Goal: Transaction & Acquisition: Obtain resource

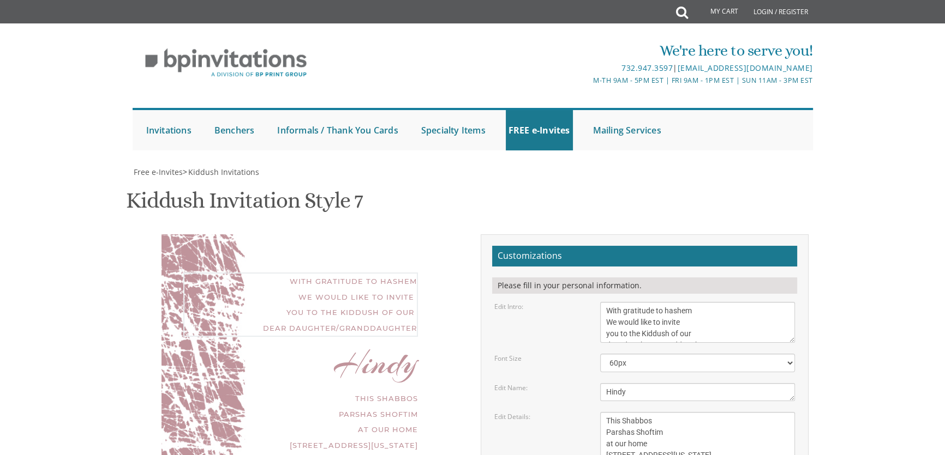
click at [625, 302] on textarea "We would like to invite you to the Kiddush of our dear daughter" at bounding box center [697, 322] width 195 height 41
click at [605, 302] on textarea "We would like to invite you to the Kiddush of our dear daughter" at bounding box center [697, 322] width 195 height 41
click at [699, 302] on textarea "We would like to invite you to the Kiddush of our dear daughter" at bounding box center [697, 322] width 195 height 41
click at [714, 302] on textarea "We would like to invite you to the Kiddush of our dear daughter" at bounding box center [697, 322] width 195 height 41
click at [705, 302] on textarea "We would like to invite you to the Kiddush of our dear daughter" at bounding box center [697, 322] width 195 height 41
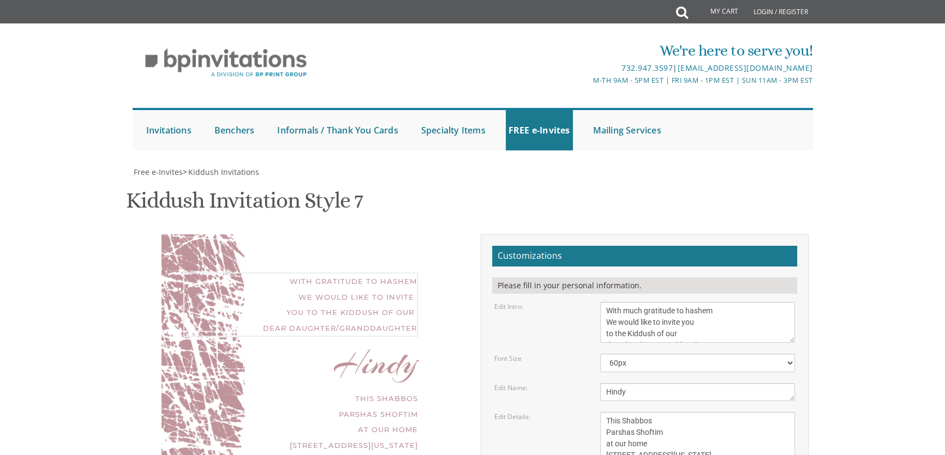
click at [700, 302] on textarea "We would like to invite you to the Kiddush of our dear daughter" at bounding box center [697, 322] width 195 height 41
click at [665, 302] on textarea "We would like to invite you to the Kiddush of our dear daughter" at bounding box center [697, 322] width 195 height 41
click at [682, 302] on textarea "We would like to invite you to the Kiddush of our dear daughter" at bounding box center [697, 322] width 195 height 41
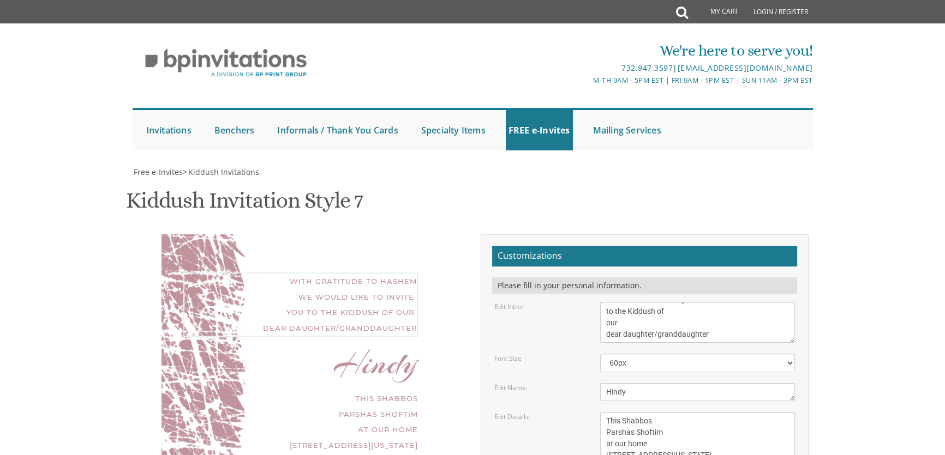
click at [603, 302] on textarea "We would like to invite you to the Kiddush of our dear daughter" at bounding box center [697, 322] width 195 height 41
type textarea "With much gratitude to hashem We would like to invite you to the Kiddush of our…"
click at [607, 412] on textarea "This Shabbos Parshas Vayigash at our home [STREET_ADDRESS][US_STATE]" at bounding box center [697, 444] width 195 height 64
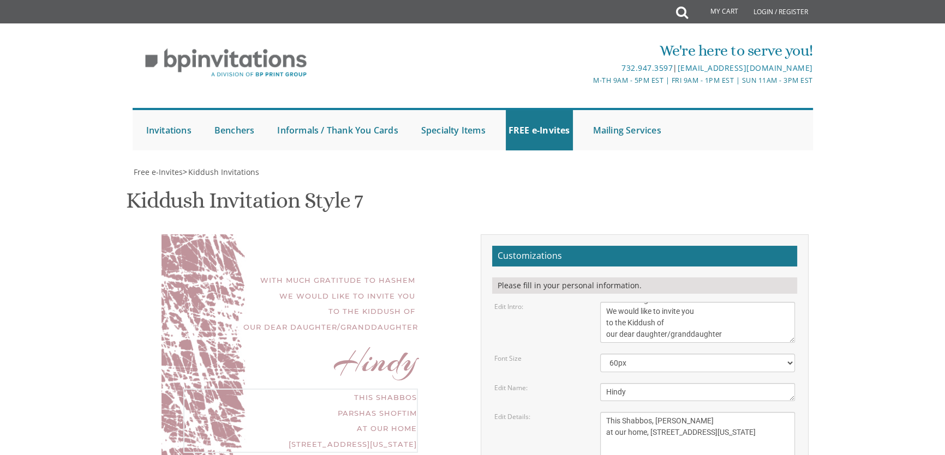
click at [680, 412] on textarea "This Shabbos Parshas Vayigash at our home [STREET_ADDRESS][US_STATE]" at bounding box center [697, 444] width 195 height 64
click at [637, 412] on textarea "This Shabbos Parshas Vayigash at our home [STREET_ADDRESS][US_STATE]" at bounding box center [697, 444] width 195 height 64
click at [701, 412] on textarea "This Shabbos Parshas Vayigash at our home [STREET_ADDRESS][US_STATE]" at bounding box center [697, 444] width 195 height 64
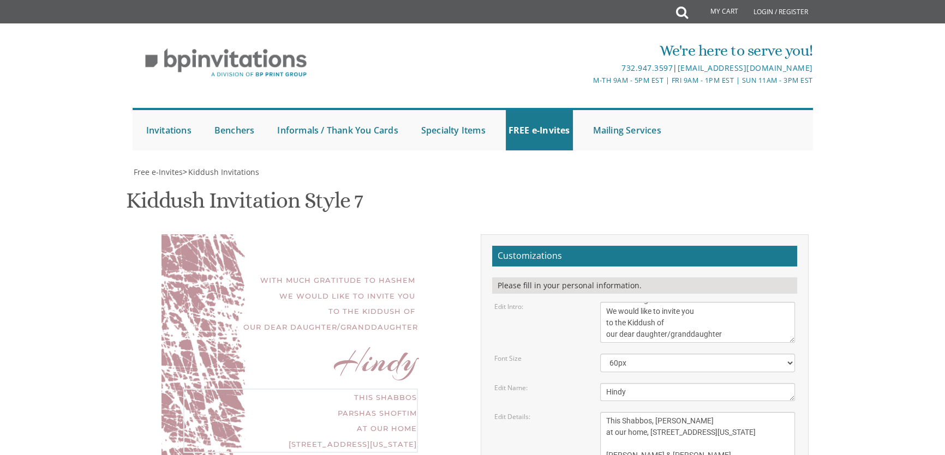
type textarea "This Shabbos, [PERSON_NAME] at our home, [STREET_ADDRESS][US_STATE] [PERSON_NAM…"
click at [850, 144] on body "My Cart Total: View Cart Item(s) Submit My Cart Total: View Cart Item(s) Login …" at bounding box center [472, 455] width 945 height 910
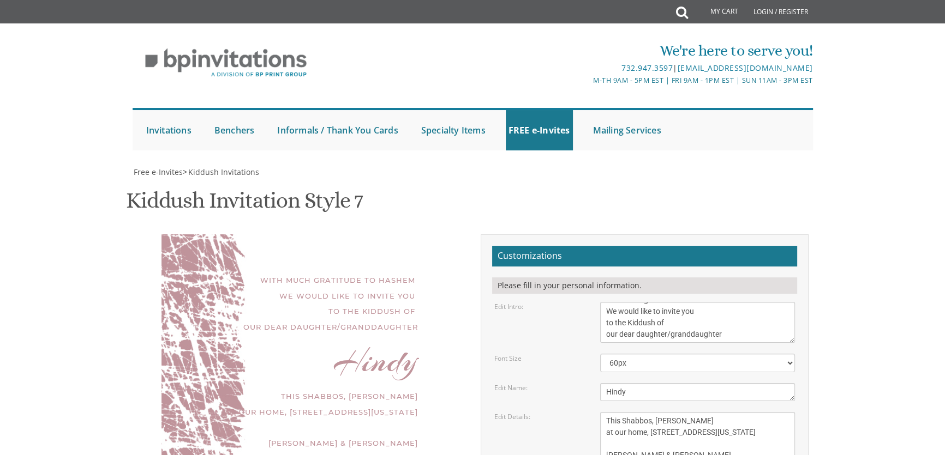
click at [888, 267] on body "My Cart Total: View Cart Item(s) Submit My Cart Total: View Cart Item(s) Login …" at bounding box center [472, 455] width 945 height 910
type input "[EMAIL_ADDRESS][DOMAIN_NAME]"
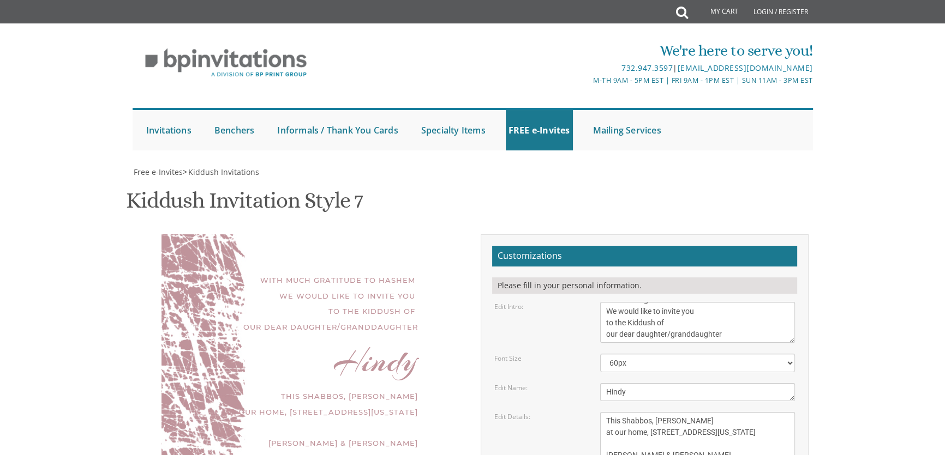
click at [705, 302] on textarea "We would like to invite you to the Kiddush of our dear daughter" at bounding box center [697, 322] width 195 height 41
click at [715, 302] on textarea "We would like to invite you to the Kiddush of our dear daughter" at bounding box center [697, 322] width 195 height 41
click at [687, 302] on textarea "We would like to invite you to the Kiddush of our dear daughter" at bounding box center [697, 322] width 195 height 41
click at [726, 302] on textarea "We would like to invite you to the Kiddush of our dear daughter" at bounding box center [697, 322] width 195 height 41
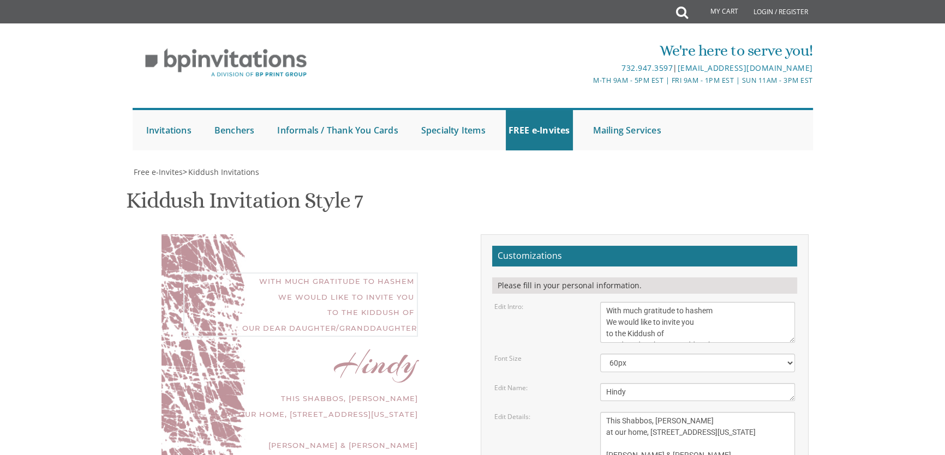
click at [725, 302] on textarea "We would like to invite you to the Kiddush of our dear daughter" at bounding box center [697, 322] width 195 height 41
click at [709, 302] on textarea "We would like to invite you to the Kiddush of our dear daughter" at bounding box center [697, 322] width 195 height 41
click at [702, 302] on textarea "We would like to invite you to the Kiddush of our dear daughter" at bounding box center [697, 322] width 195 height 41
click at [835, 111] on body "My Cart Total: View Cart Item(s) Submit My Cart Total: View Cart Item(s) Login …" at bounding box center [472, 455] width 945 height 910
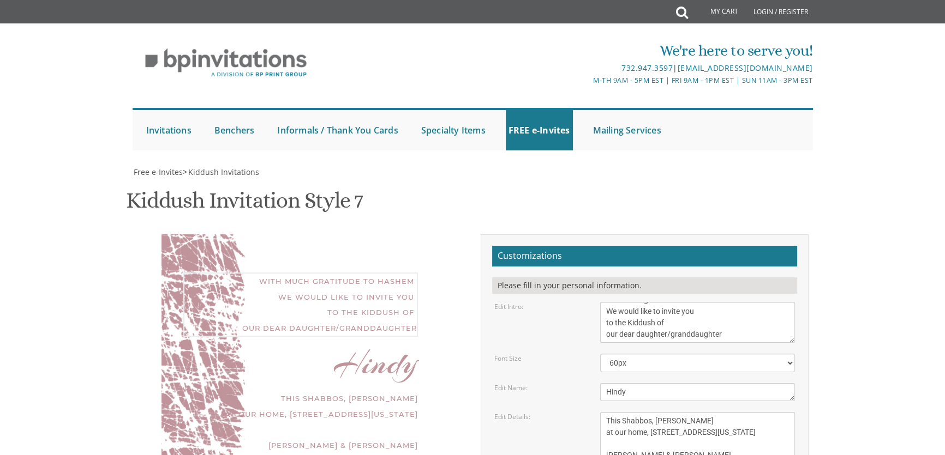
click at [607, 302] on textarea "We would like to invite you to the Kiddush of our dear daughter" at bounding box center [697, 322] width 195 height 41
click at [678, 302] on textarea "We would like to invite you to the Kiddush of our dear daughter" at bounding box center [697, 322] width 195 height 41
click at [850, 152] on body "My Cart Total: View Cart Item(s) Submit My Cart Total: View Cart Item(s) Login …" at bounding box center [472, 455] width 945 height 910
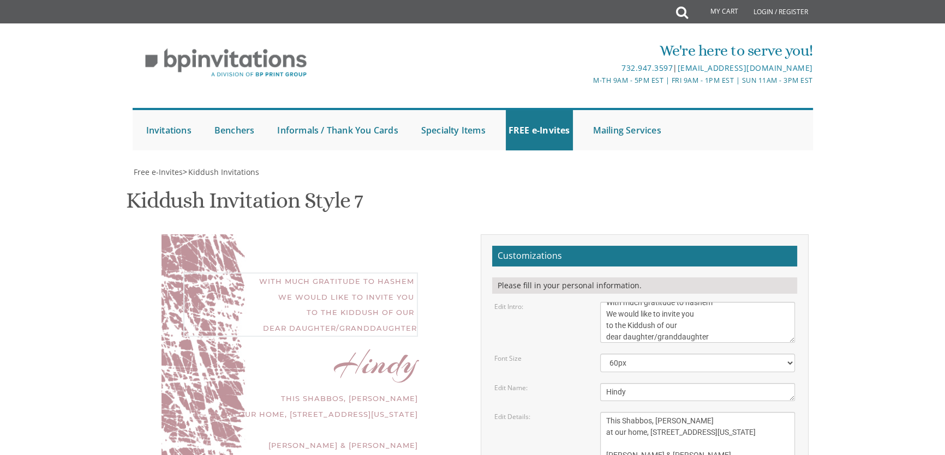
click at [667, 302] on textarea "We would like to invite you to the Kiddush of our dear daughter" at bounding box center [697, 322] width 195 height 41
click at [665, 302] on textarea "We would like to invite you to the Kiddush of our dear daughter" at bounding box center [697, 322] width 195 height 41
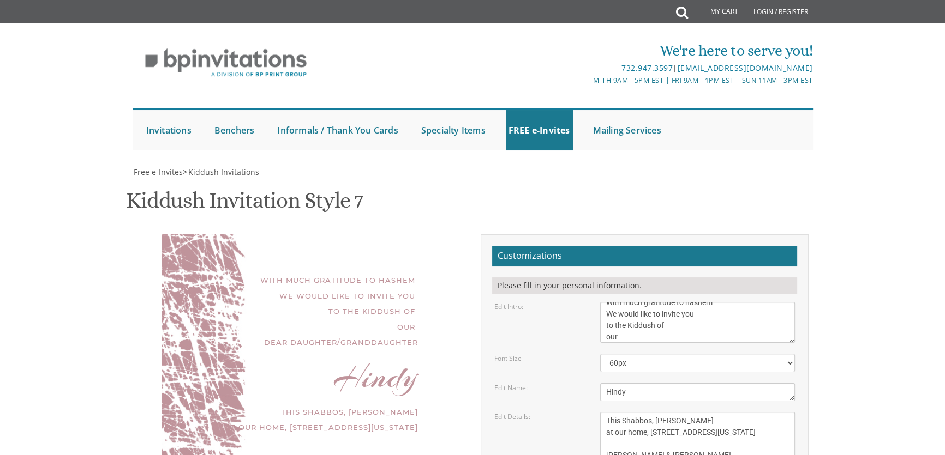
click at [868, 123] on body "My Cart Total: View Cart Item(s) Submit My Cart Total: View Cart Item(s) Login …" at bounding box center [472, 455] width 945 height 910
click at [605, 302] on textarea "We would like to invite you to the Kiddush of our dear daughter" at bounding box center [697, 322] width 195 height 41
type textarea "With much gratitude to hashem We would like to invite you to the Kiddush of our…"
click at [828, 133] on body "My Cart Total: View Cart Item(s) Submit My Cart Total: View Cart Item(s) Login …" at bounding box center [472, 455] width 945 height 910
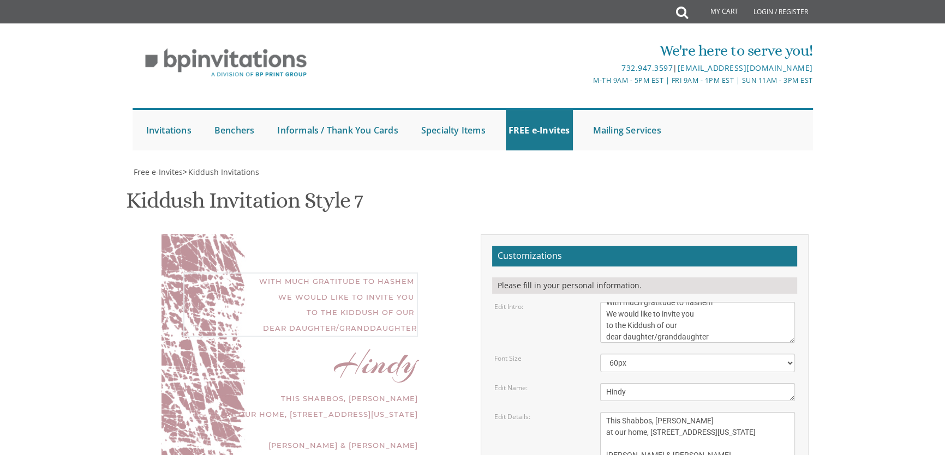
click at [726, 302] on textarea "We would like to invite you to the Kiddush of our dear daughter" at bounding box center [697, 322] width 195 height 41
click at [720, 412] on textarea "This Shabbos Parshas Vayigash at our home [STREET_ADDRESS][US_STATE]" at bounding box center [697, 444] width 195 height 64
click at [719, 412] on textarea "This Shabbos Parshas Vayigash at our home [STREET_ADDRESS][US_STATE]" at bounding box center [697, 444] width 195 height 64
click at [688, 412] on textarea "This Shabbos Parshas Vayigash at our home [STREET_ADDRESS][US_STATE]" at bounding box center [697, 444] width 195 height 64
click at [703, 412] on textarea "This Shabbos Parshas Vayigash at our home [STREET_ADDRESS][US_STATE]" at bounding box center [697, 444] width 195 height 64
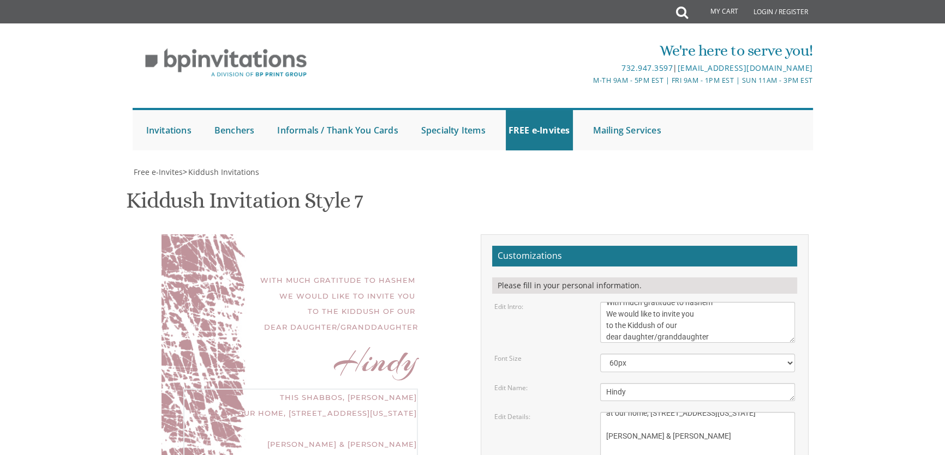
scroll to position [34, 0]
click at [707, 412] on textarea "This Shabbos Parshas Vayigash at our home [STREET_ADDRESS][US_STATE]" at bounding box center [697, 444] width 195 height 64
click at [704, 412] on textarea "This Shabbos Parshas Vayigash at our home [STREET_ADDRESS][US_STATE]" at bounding box center [697, 444] width 195 height 64
type textarea "This Shabbos, [PERSON_NAME] at our home, [STREET_ADDRESS][US_STATE] [PERSON_NAM…"
click at [860, 229] on body "My Cart Total: View Cart Item(s) Submit My Cart Total: View Cart Item(s) Login …" at bounding box center [472, 455] width 945 height 910
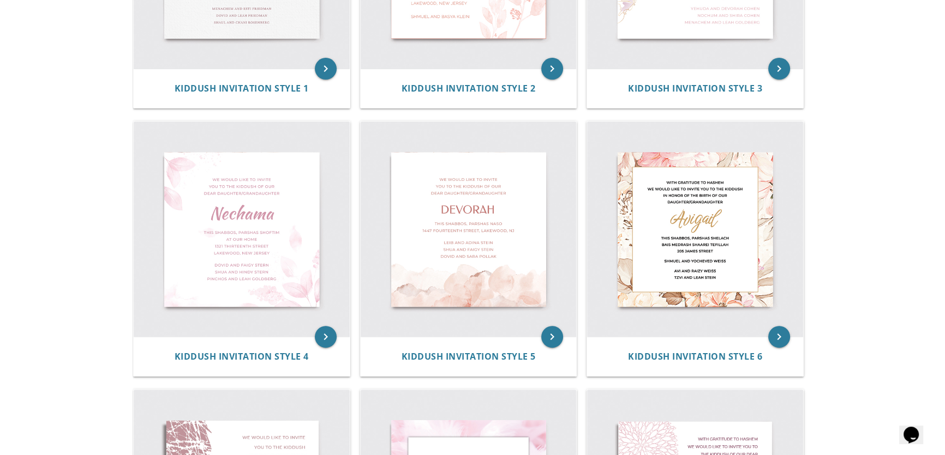
scroll to position [388, 0]
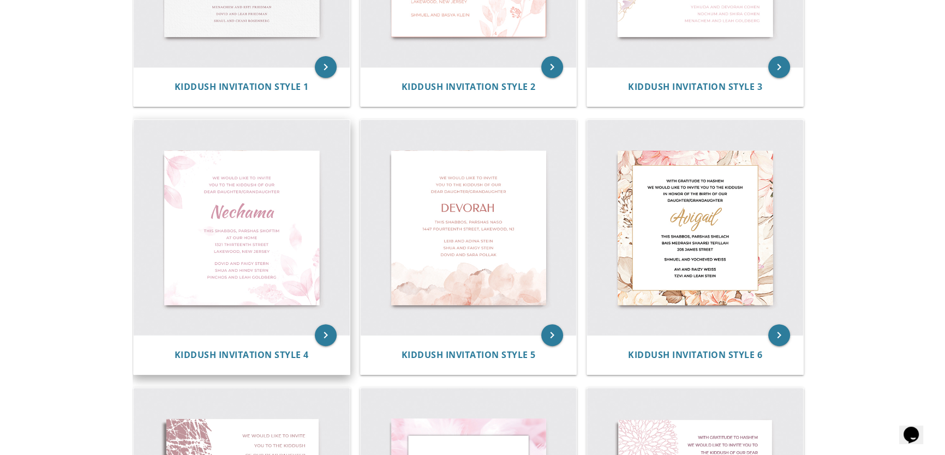
click at [305, 252] on img at bounding box center [242, 228] width 216 height 216
